Goal: Transaction & Acquisition: Purchase product/service

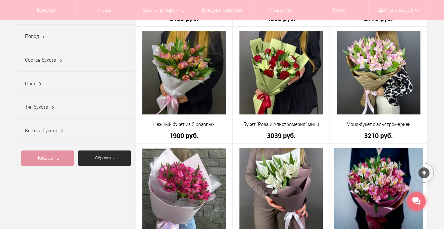
scroll to position [200, 0]
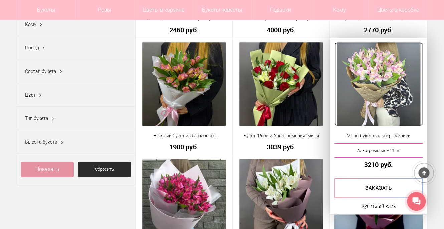
click at [380, 106] on img at bounding box center [378, 83] width 83 height 83
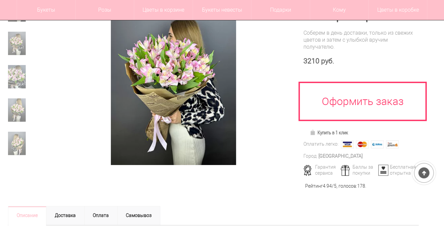
scroll to position [100, 0]
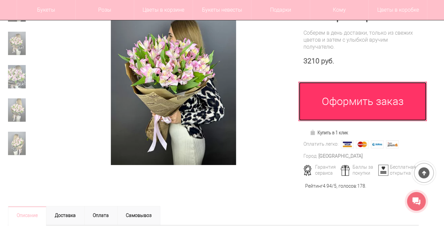
click at [363, 101] on link "Оформить заказ" at bounding box center [362, 101] width 128 height 39
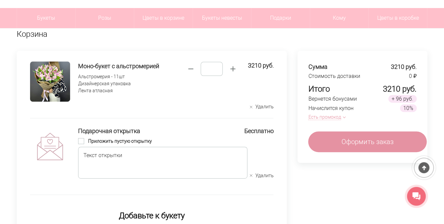
scroll to position [67, 0]
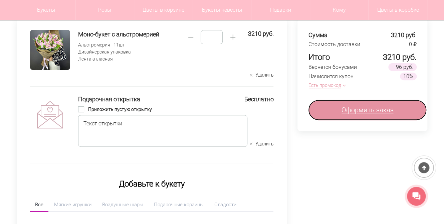
click at [368, 109] on span "Оформить заказ" at bounding box center [367, 110] width 52 height 10
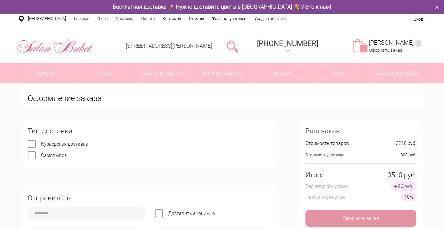
type input "**********"
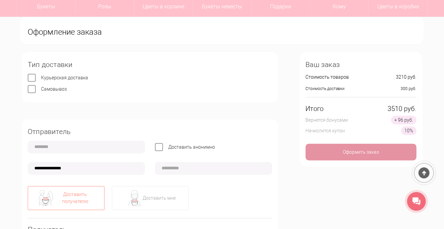
scroll to position [67, 0]
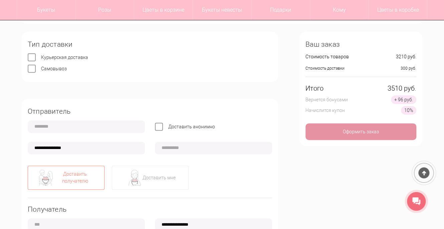
click at [73, 130] on input "text" at bounding box center [86, 126] width 117 height 13
type input "*********"
click at [43, 149] on input "**********" at bounding box center [86, 148] width 117 height 13
type input "**********"
click at [197, 149] on input "text" at bounding box center [213, 148] width 117 height 13
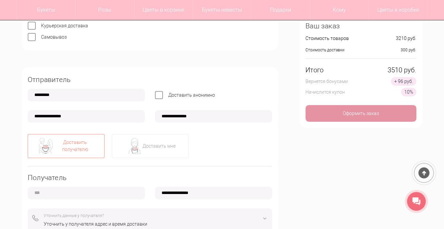
scroll to position [133, 0]
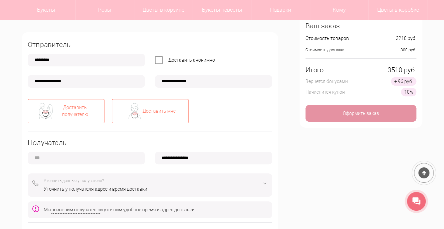
type input "**********"
click at [160, 112] on div "Доставить мне" at bounding box center [158, 111] width 33 height 7
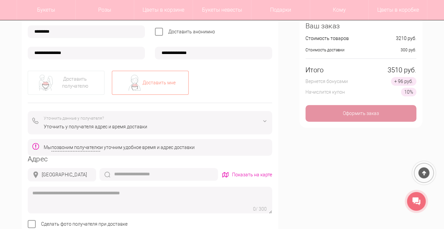
scroll to position [200, 0]
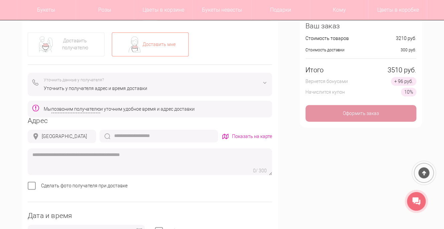
click at [158, 88] on div "Уточнить у получателя адрес и время доставки" at bounding box center [156, 88] width 224 height 7
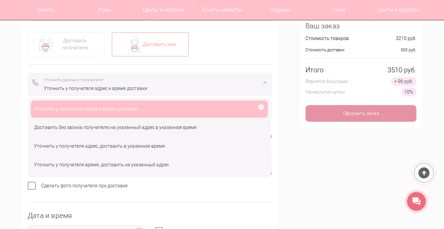
click at [153, 109] on div "Уточнить у получателя адрес и время доставки" at bounding box center [149, 108] width 237 height 17
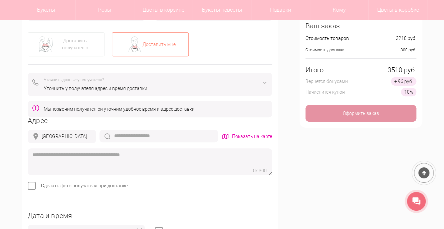
scroll to position [234, 0]
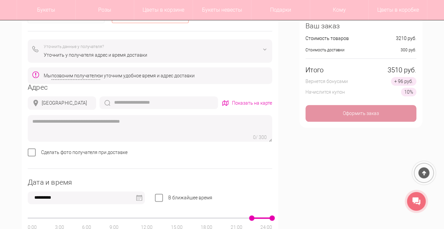
click at [131, 103] on input "text" at bounding box center [158, 102] width 118 height 13
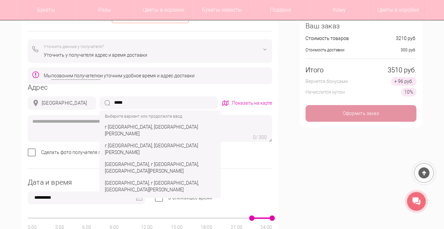
click at [169, 158] on div "г Нижний Новгород, ул Карла Маркса" at bounding box center [160, 167] width 118 height 19
type input "**********"
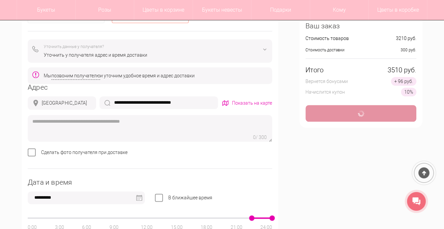
type input "**********"
click at [199, 103] on input "**********" at bounding box center [158, 102] width 118 height 13
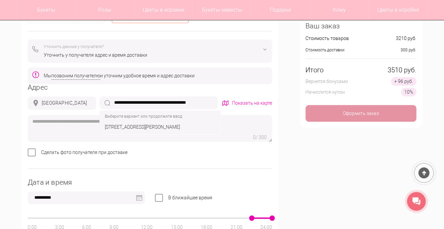
click at [247, 152] on div "Сделать фото получателя при доставке" at bounding box center [150, 151] width 244 height 7
click at [260, 101] on div "Показать на карте" at bounding box center [252, 103] width 40 height 7
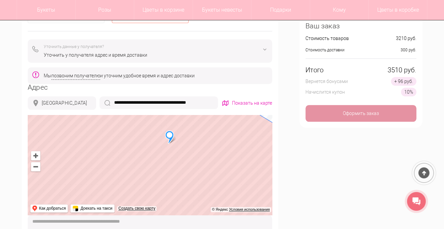
drag, startPoint x: 131, startPoint y: 161, endPoint x: 170, endPoint y: 162, distance: 39.1
click at [170, 162] on ymaps at bounding box center [150, 165] width 244 height 100
drag, startPoint x: 177, startPoint y: 147, endPoint x: 184, endPoint y: 204, distance: 56.5
click at [184, 204] on ymaps at bounding box center [150, 165] width 244 height 100
drag, startPoint x: 192, startPoint y: 174, endPoint x: 162, endPoint y: 137, distance: 47.0
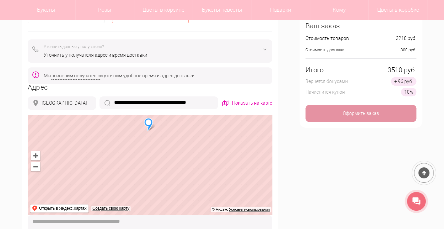
click at [162, 137] on ymaps at bounding box center [150, 165] width 244 height 100
drag, startPoint x: 161, startPoint y: 147, endPoint x: 201, endPoint y: 179, distance: 50.3
click at [201, 179] on ymaps at bounding box center [150, 165] width 244 height 100
drag, startPoint x: 134, startPoint y: 148, endPoint x: 238, endPoint y: 177, distance: 107.8
click at [238, 177] on ymaps at bounding box center [150, 165] width 244 height 100
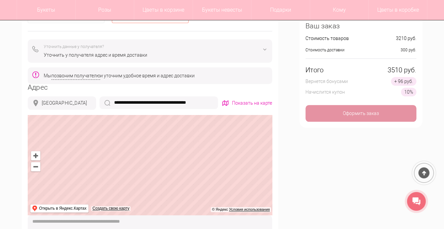
drag, startPoint x: 174, startPoint y: 151, endPoint x: 234, endPoint y: 172, distance: 63.6
click at [234, 172] on ymaps at bounding box center [150, 165] width 244 height 100
drag, startPoint x: 138, startPoint y: 149, endPoint x: 194, endPoint y: 161, distance: 57.7
click at [194, 161] on ymaps at bounding box center [150, 165] width 244 height 100
drag, startPoint x: 170, startPoint y: 152, endPoint x: 200, endPoint y: 173, distance: 36.8
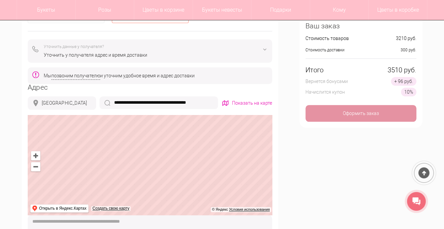
click at [200, 173] on ymaps at bounding box center [150, 165] width 244 height 100
click at [175, 152] on ymaps at bounding box center [150, 165] width 244 height 100
click at [211, 102] on input "**********" at bounding box center [158, 102] width 118 height 13
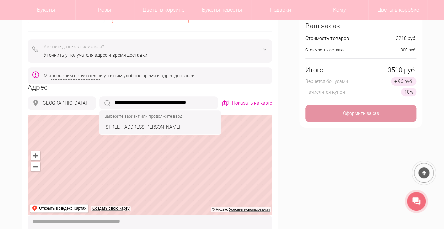
click at [191, 129] on div "[STREET_ADDRESS][PERSON_NAME]" at bounding box center [160, 127] width 118 height 12
type input "**********"
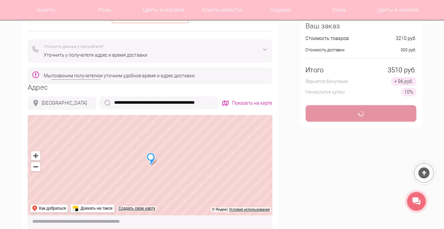
type input "**********"
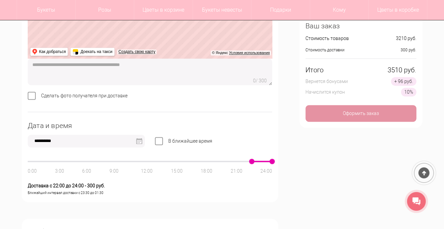
scroll to position [400, 0]
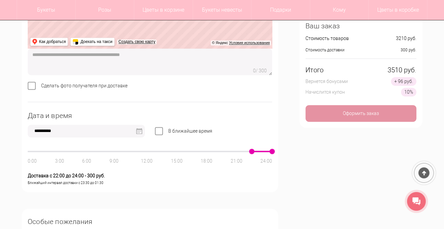
click at [138, 131] on img at bounding box center [139, 131] width 6 height 6
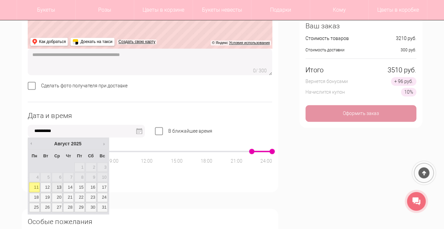
click at [60, 187] on link "13" at bounding box center [57, 187] width 11 height 9
type input "**********"
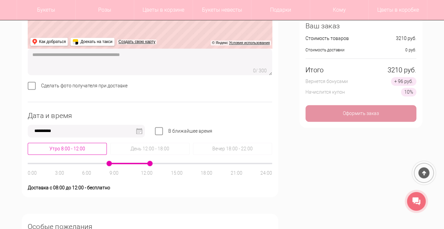
click at [73, 149] on div "Утро 8:00 - 12:00" at bounding box center [67, 149] width 79 height 12
drag, startPoint x: 109, startPoint y: 162, endPoint x: 97, endPoint y: 163, distance: 11.7
click at [97, 163] on div at bounding box center [150, 163] width 244 height 1
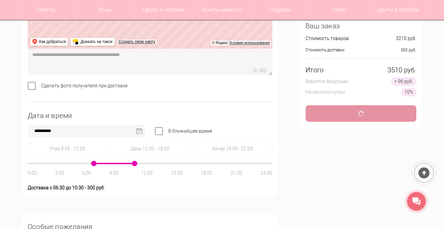
drag, startPoint x: 150, startPoint y: 163, endPoint x: 139, endPoint y: 163, distance: 11.7
click at [139, 163] on div at bounding box center [150, 163] width 244 height 1
drag, startPoint x: 94, startPoint y: 163, endPoint x: 100, endPoint y: 163, distance: 6.3
click at [100, 163] on span at bounding box center [98, 163] width 5 height 5
drag, startPoint x: 134, startPoint y: 163, endPoint x: 140, endPoint y: 163, distance: 6.4
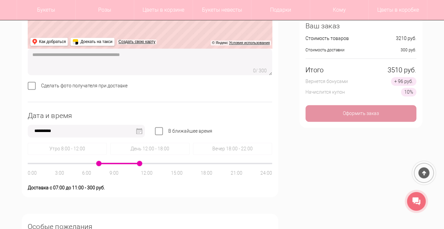
click at [140, 163] on span at bounding box center [139, 163] width 5 height 5
drag, startPoint x: 99, startPoint y: 163, endPoint x: 109, endPoint y: 163, distance: 10.7
click at [109, 163] on span at bounding box center [108, 163] width 5 height 5
type input "**********"
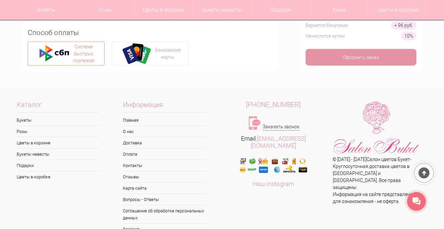
scroll to position [667, 0]
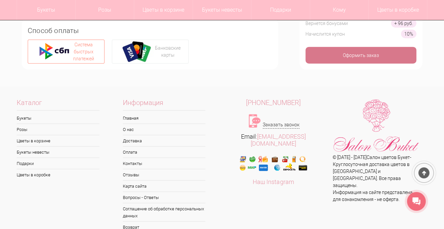
click at [360, 54] on div "Оформить заказ" at bounding box center [360, 55] width 111 height 17
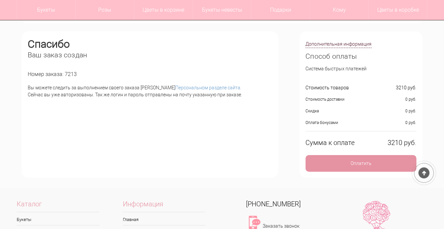
scroll to position [67, 0]
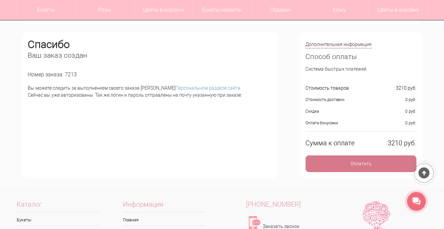
click at [362, 162] on div "Оплатить" at bounding box center [360, 163] width 111 height 17
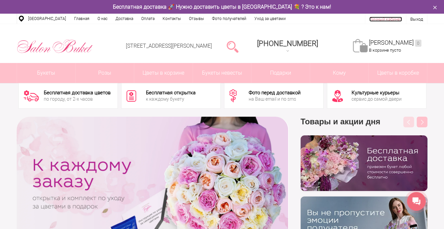
click at [394, 19] on link "Личный кабинет" at bounding box center [385, 19] width 33 height 5
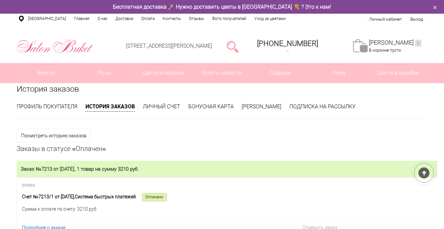
scroll to position [67, 0]
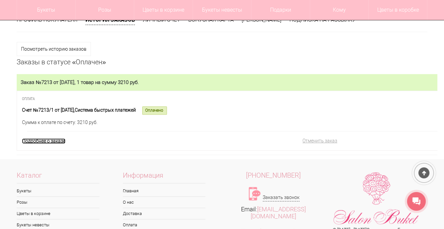
click at [61, 142] on link "Подробнее о заказе" at bounding box center [43, 140] width 43 height 5
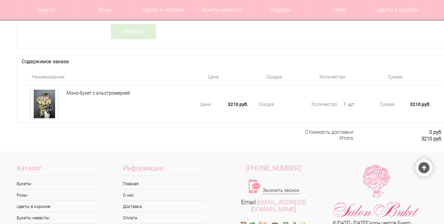
scroll to position [467, 0]
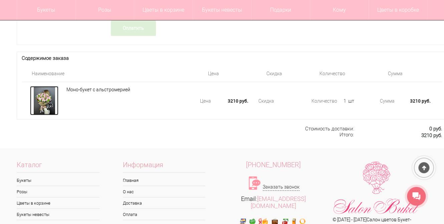
click at [45, 105] on div at bounding box center [44, 100] width 28 height 29
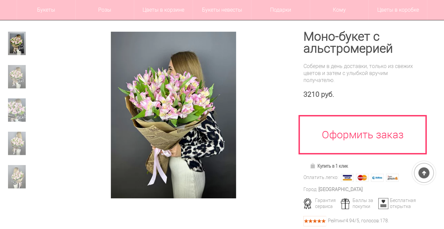
scroll to position [67, 0]
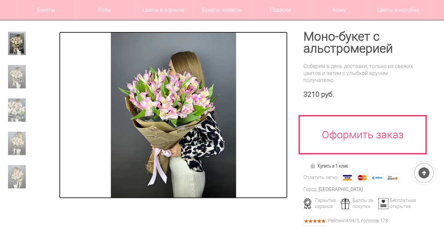
click at [175, 108] on img at bounding box center [173, 115] width 125 height 167
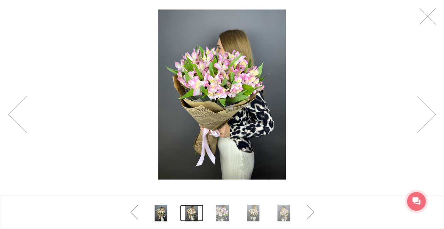
click at [195, 212] on link at bounding box center [191, 213] width 23 height 17
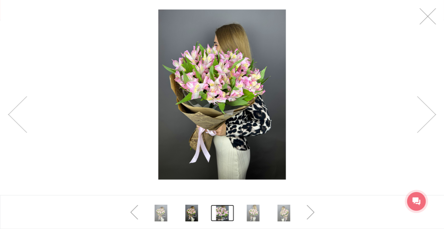
click at [220, 211] on link at bounding box center [222, 213] width 23 height 17
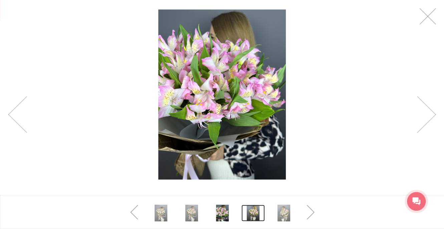
click at [253, 212] on link at bounding box center [252, 213] width 23 height 17
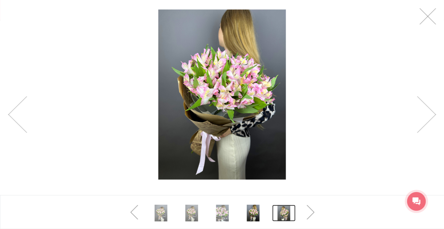
click at [281, 213] on link at bounding box center [283, 213] width 23 height 17
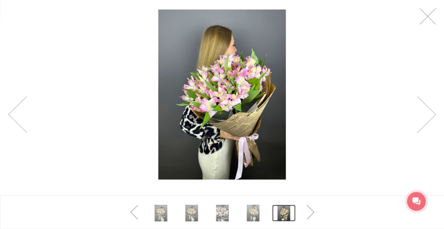
click at [283, 213] on link at bounding box center [283, 213] width 23 height 17
click at [428, 18] on link at bounding box center [427, 16] width 17 height 17
